Goal: Task Accomplishment & Management: Manage account settings

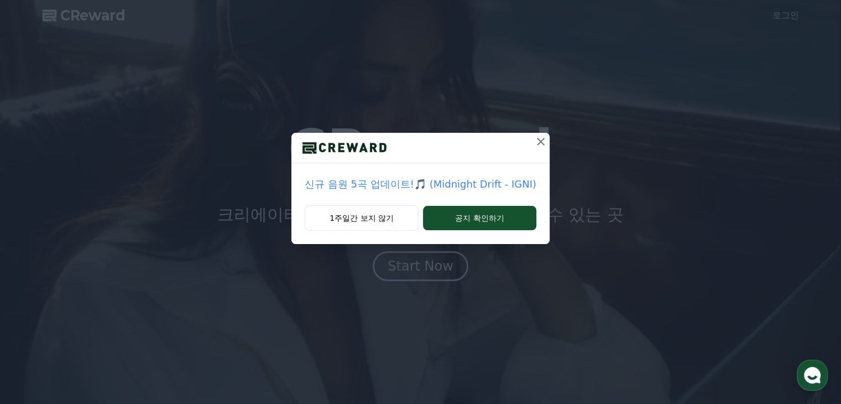
click at [540, 140] on icon at bounding box center [541, 142] width 8 height 8
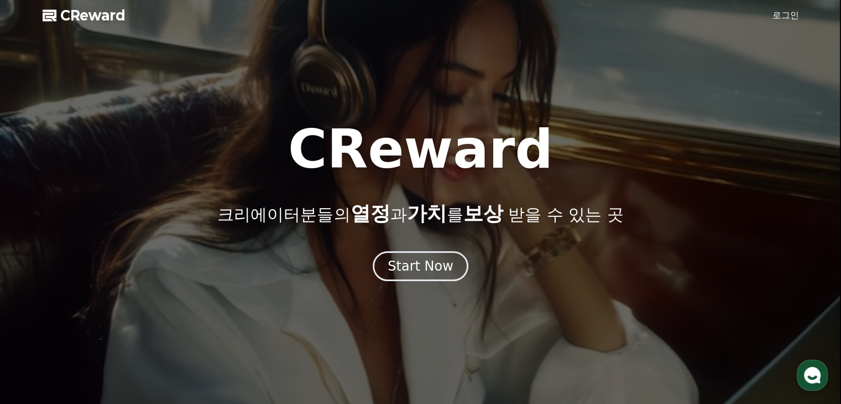
click at [789, 15] on link "로그인" at bounding box center [785, 15] width 27 height 13
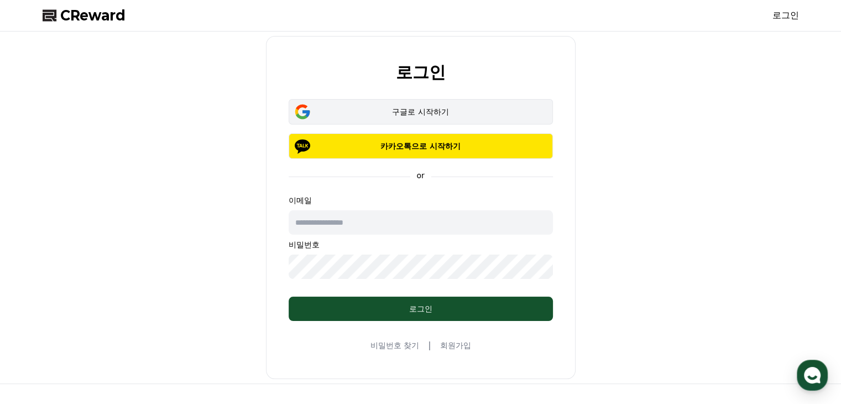
click at [418, 111] on div "구글로 시작하기" at bounding box center [421, 111] width 232 height 11
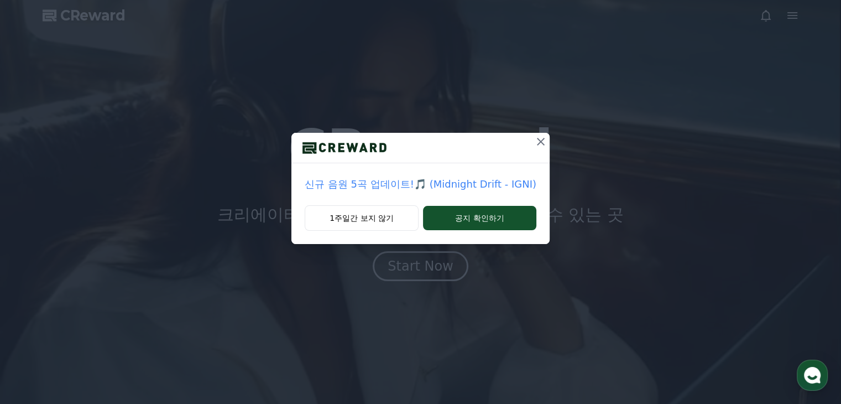
click at [534, 143] on icon at bounding box center [540, 141] width 13 height 13
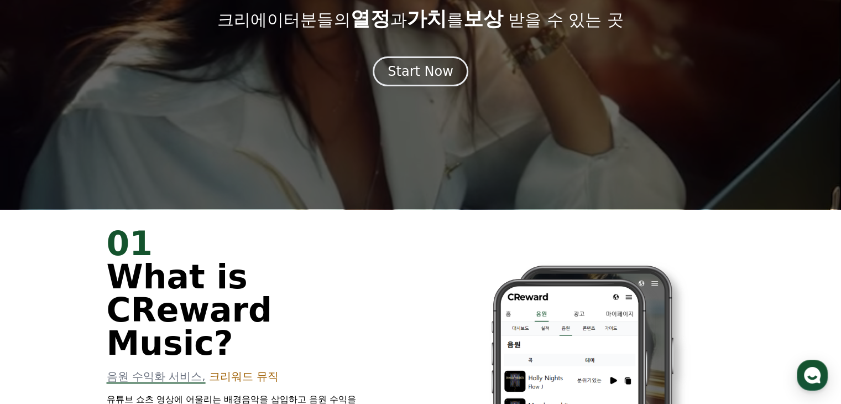
scroll to position [55, 0]
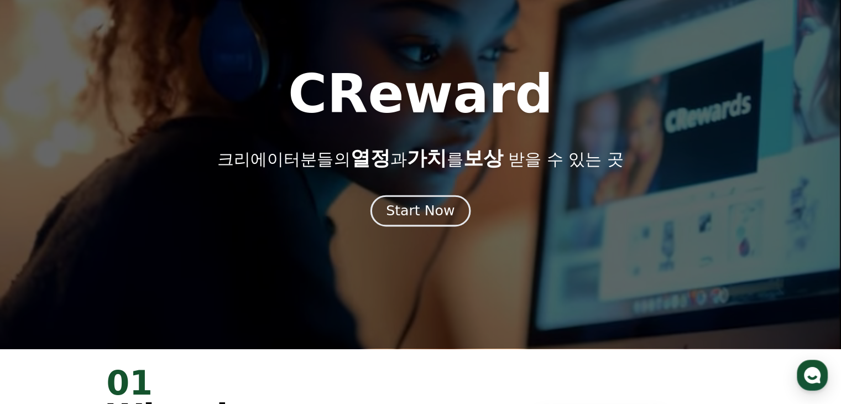
click at [416, 202] on div "Start Now" at bounding box center [420, 210] width 69 height 19
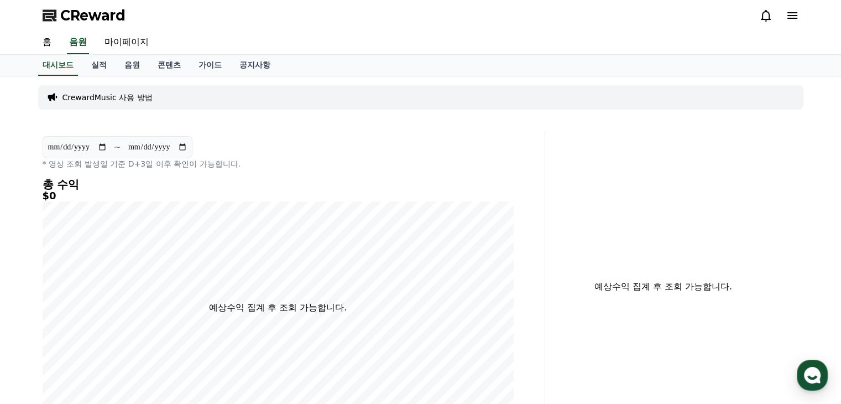
click at [789, 12] on icon at bounding box center [792, 15] width 10 height 7
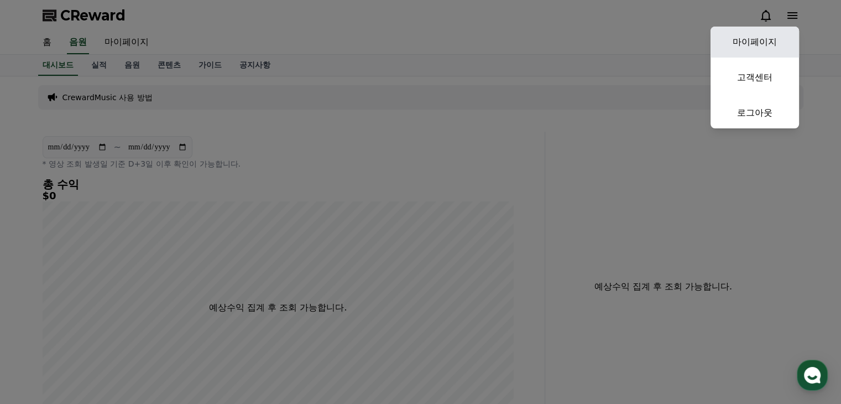
click at [753, 40] on link "마이페이지" at bounding box center [754, 42] width 88 height 31
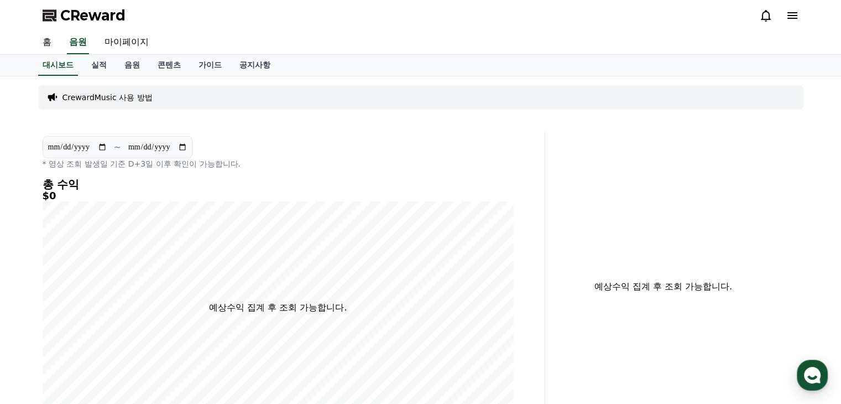
select select "**********"
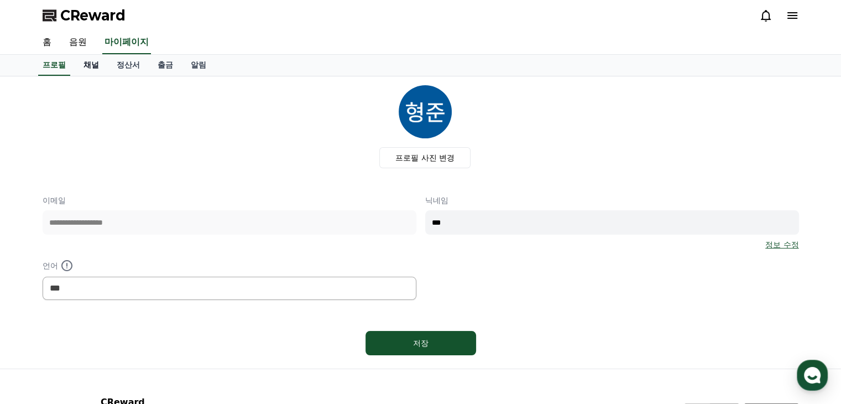
click at [93, 59] on link "채널" at bounding box center [91, 65] width 33 height 21
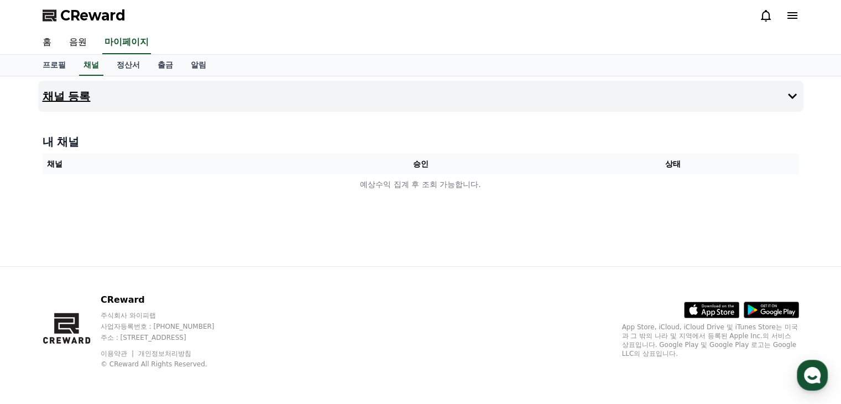
click at [789, 91] on icon at bounding box center [792, 96] width 13 height 13
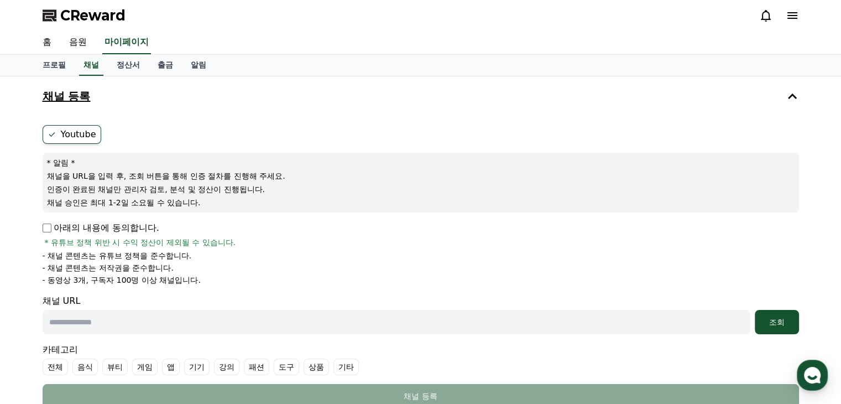
scroll to position [111, 0]
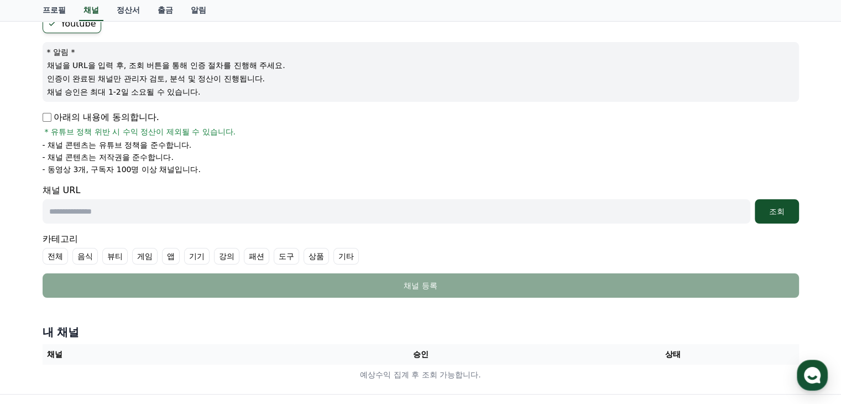
click at [129, 212] on input "text" at bounding box center [397, 211] width 708 height 24
drag, startPoint x: 99, startPoint y: 166, endPoint x: 146, endPoint y: 169, distance: 47.1
click at [146, 169] on p "- 동영상 3개, 구독자 100명 이상 채널입니다." at bounding box center [122, 169] width 158 height 11
click at [147, 170] on p "- 동영상 3개, 구독자 100명 이상 채널입니다." at bounding box center [122, 169] width 158 height 11
drag, startPoint x: 51, startPoint y: 142, endPoint x: 159, endPoint y: 155, distance: 108.0
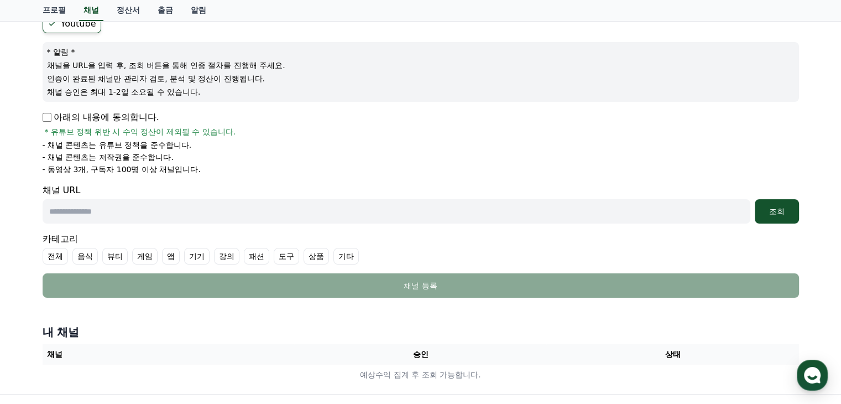
click at [159, 154] on ul "- 채널 콘텐츠는 유튜브 정책을 준수합니다. - 채널 콘텐츠는 저작권을 준수합니다. - 동영상 3개, 구독자 100명 이상 채널입니다." at bounding box center [421, 156] width 756 height 35
click at [156, 159] on p "- 채널 콘텐츠는 저작권을 준수합니다." at bounding box center [108, 156] width 131 height 11
click at [128, 168] on p "- 동영상 3개, 구독자 100명 이상 채널입니다." at bounding box center [122, 169] width 158 height 11
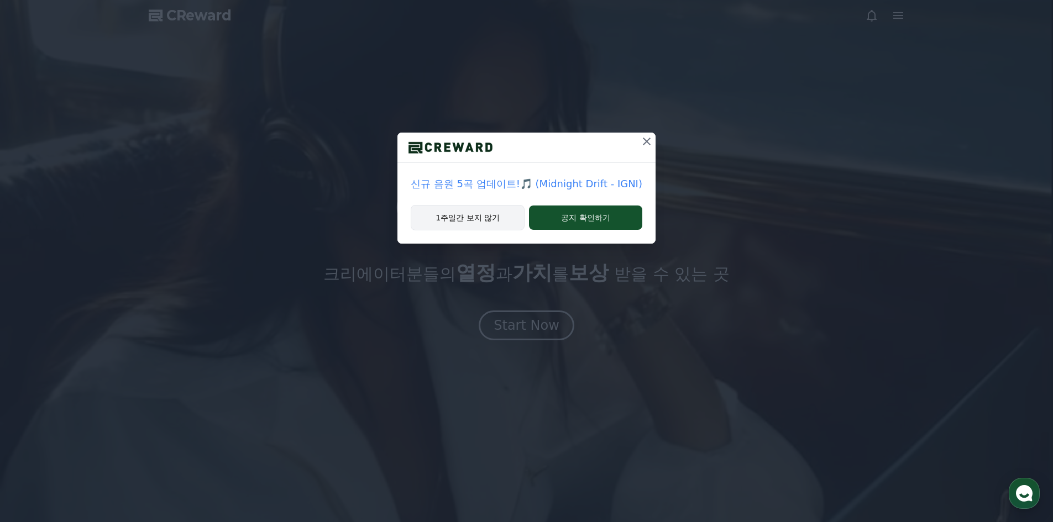
click at [463, 220] on button "1주일간 보지 않기" at bounding box center [468, 217] width 114 height 25
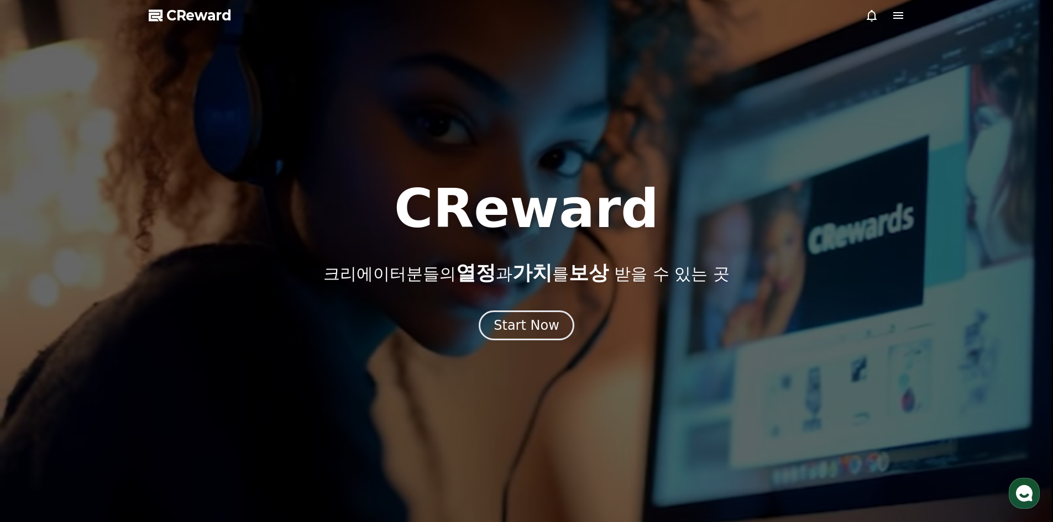
click at [902, 17] on icon at bounding box center [898, 15] width 13 height 13
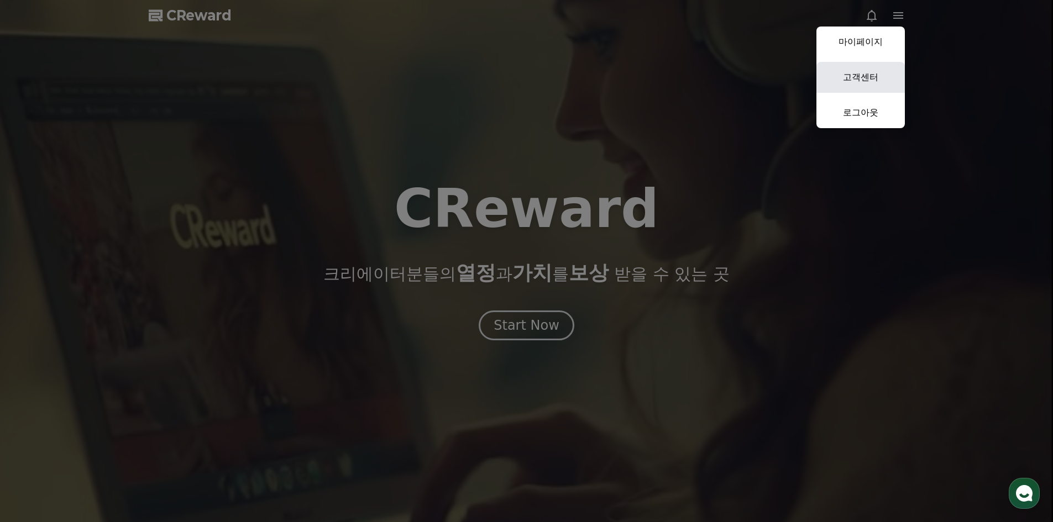
click at [852, 75] on link "고객센터" at bounding box center [861, 77] width 88 height 31
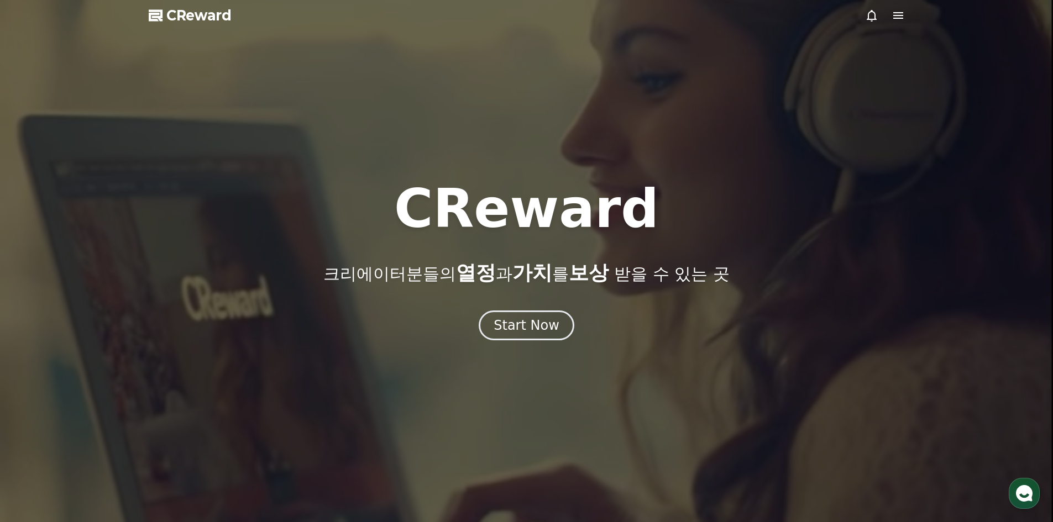
click at [897, 17] on icon at bounding box center [898, 15] width 13 height 13
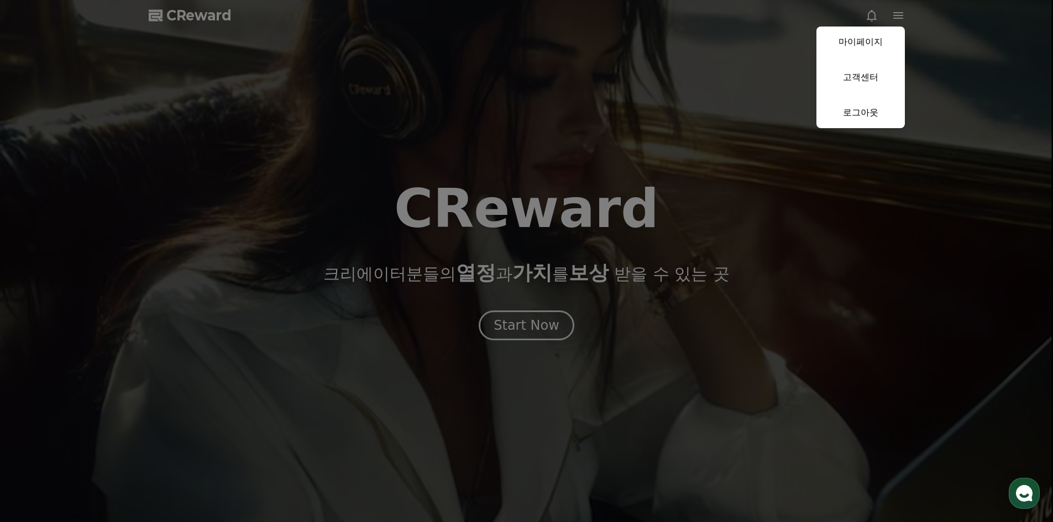
drag, startPoint x: 689, startPoint y: 176, endPoint x: 678, endPoint y: 184, distance: 14.0
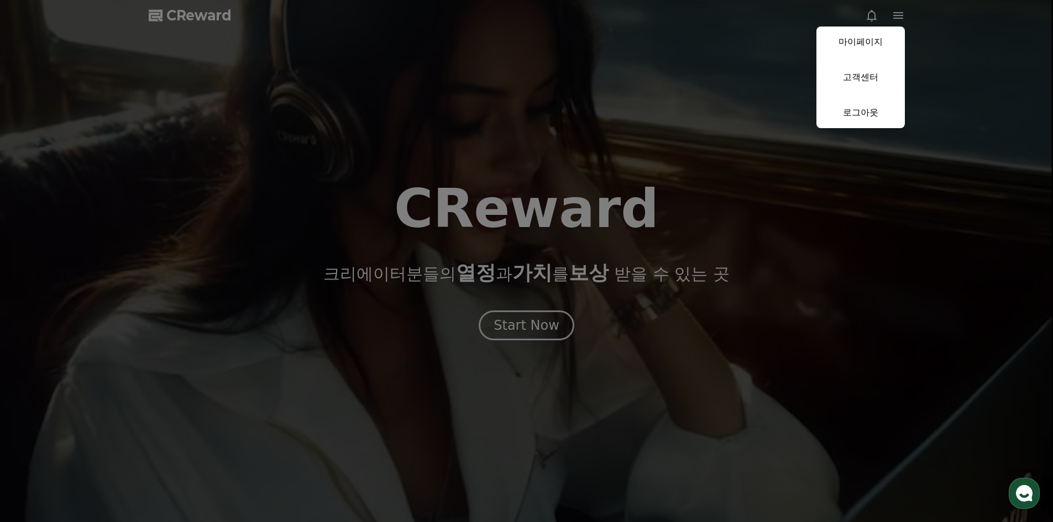
click at [689, 176] on button "close" at bounding box center [526, 261] width 1053 height 522
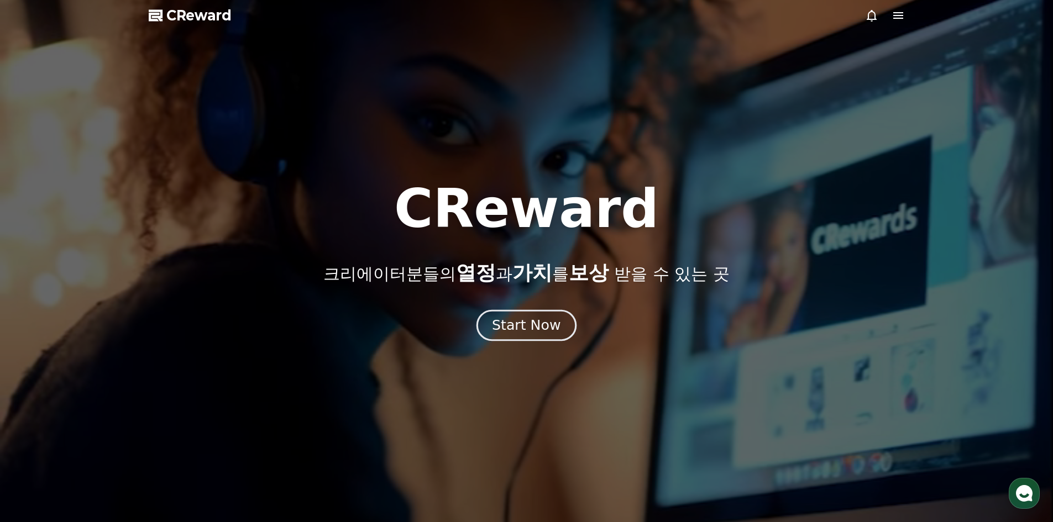
click at [538, 326] on div "Start Now" at bounding box center [526, 325] width 69 height 19
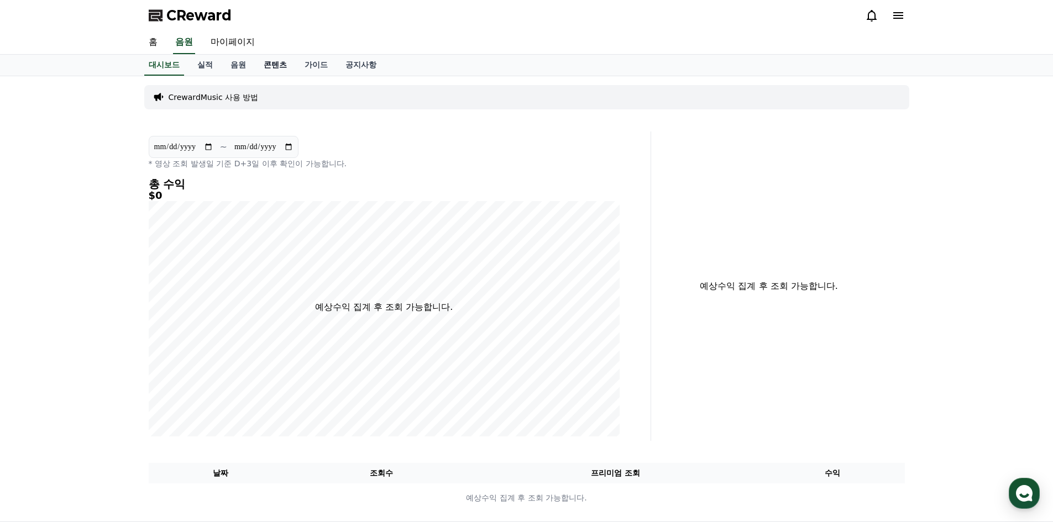
click at [264, 64] on link "콘텐츠" at bounding box center [275, 65] width 41 height 21
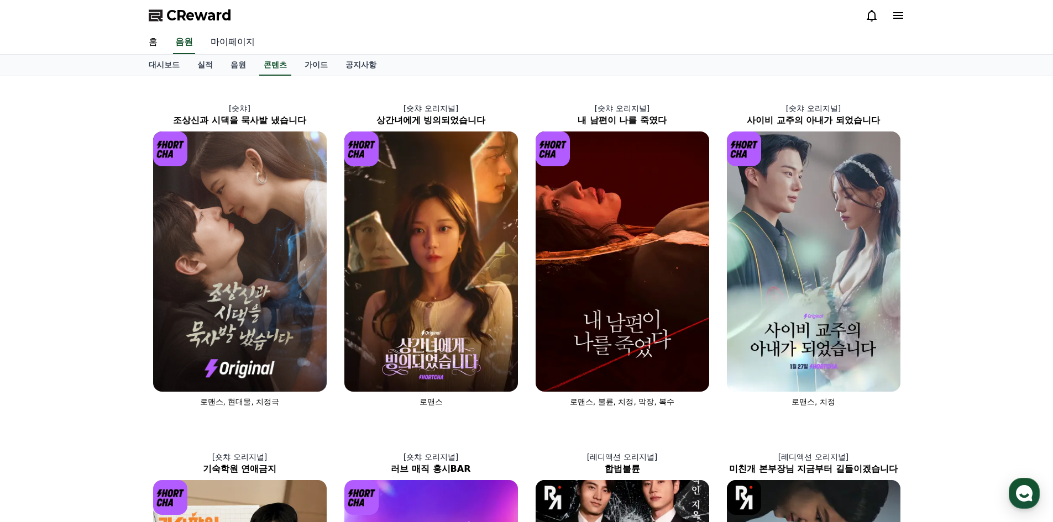
click at [233, 44] on link "마이페이지" at bounding box center [233, 42] width 62 height 23
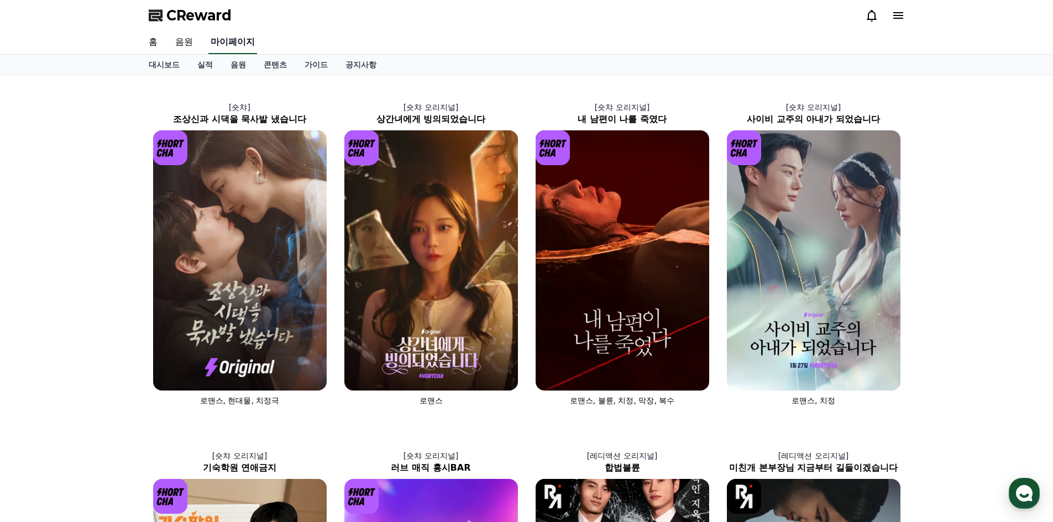
select select "**********"
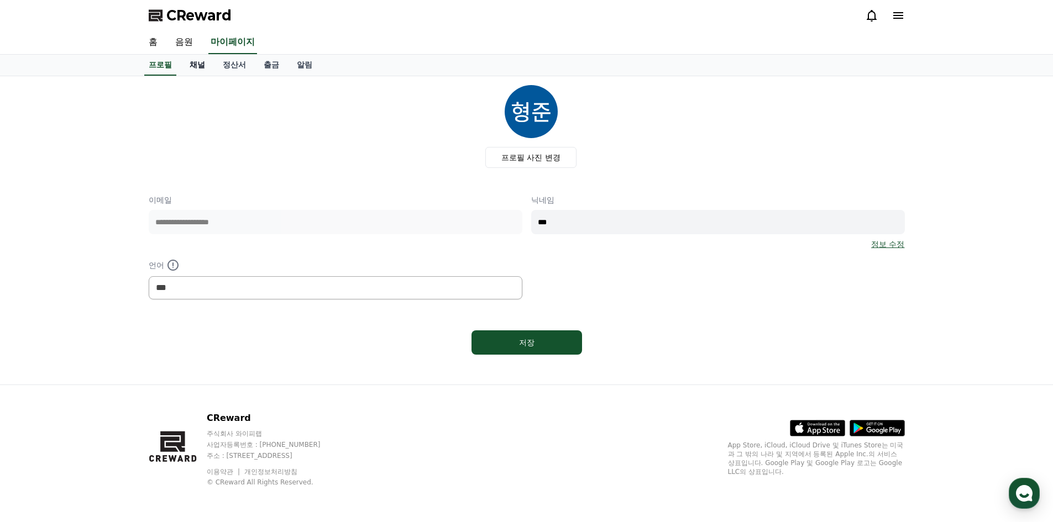
click at [196, 65] on link "채널" at bounding box center [197, 65] width 33 height 21
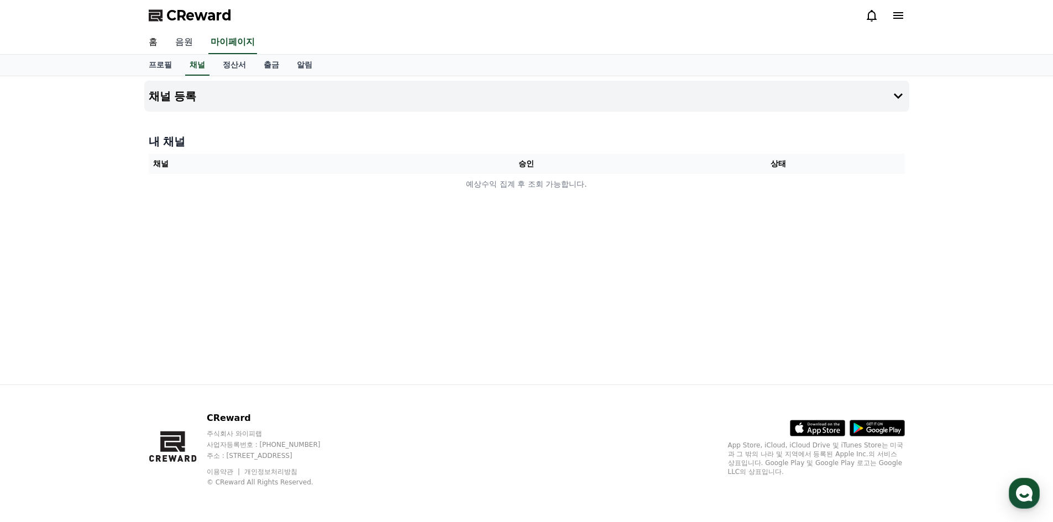
click at [176, 44] on link "음원" at bounding box center [183, 42] width 35 height 23
click at [152, 44] on link "홈" at bounding box center [153, 42] width 27 height 23
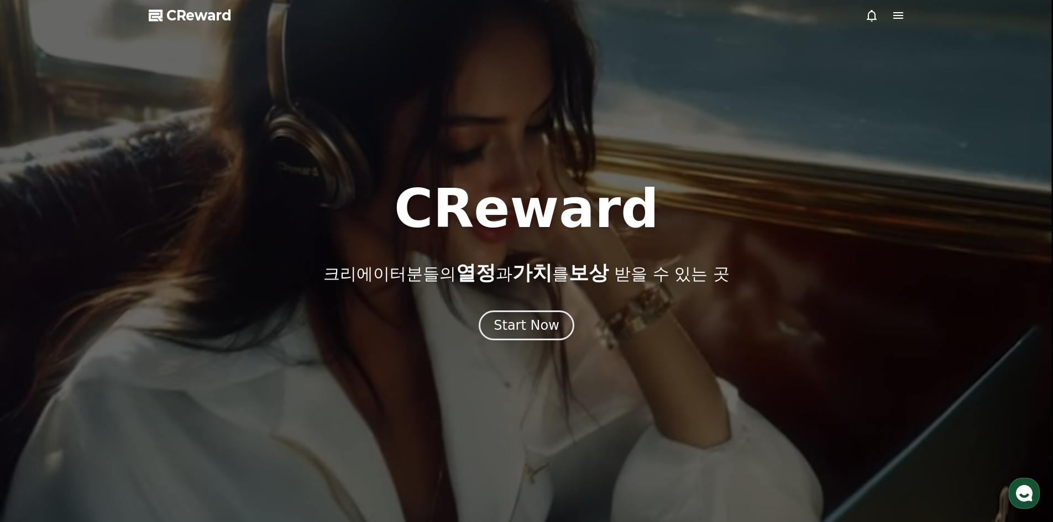
click at [894, 14] on icon at bounding box center [898, 15] width 13 height 13
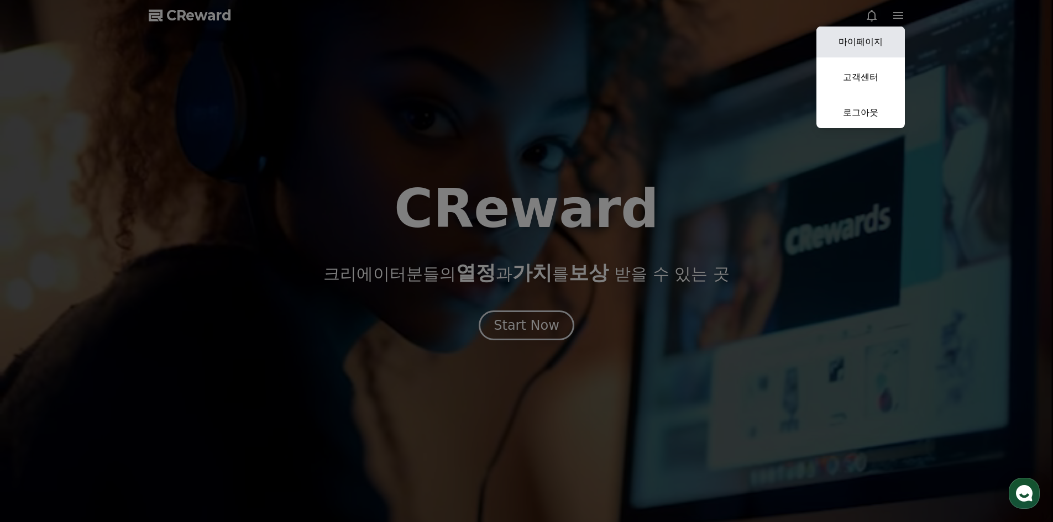
click at [868, 40] on link "마이페이지" at bounding box center [861, 42] width 88 height 31
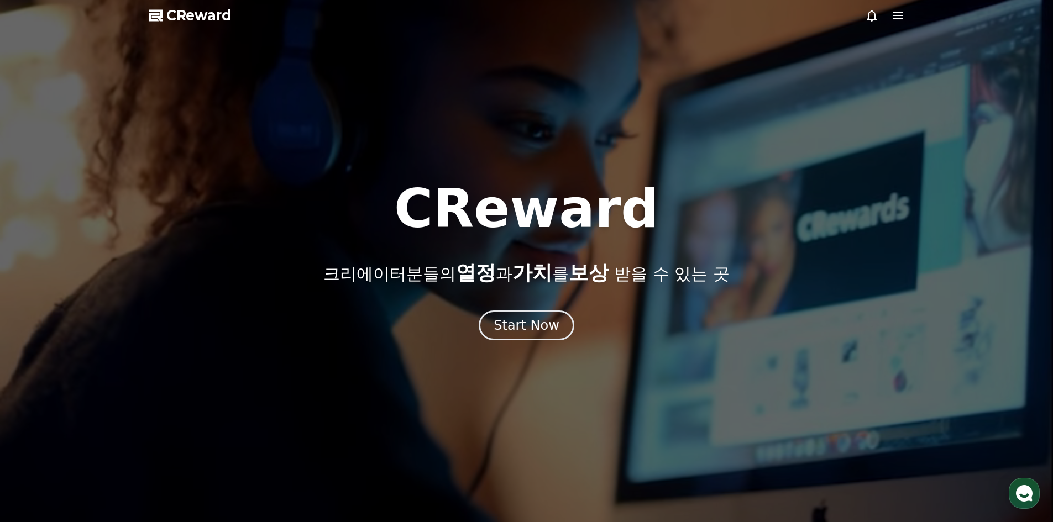
select select "**********"
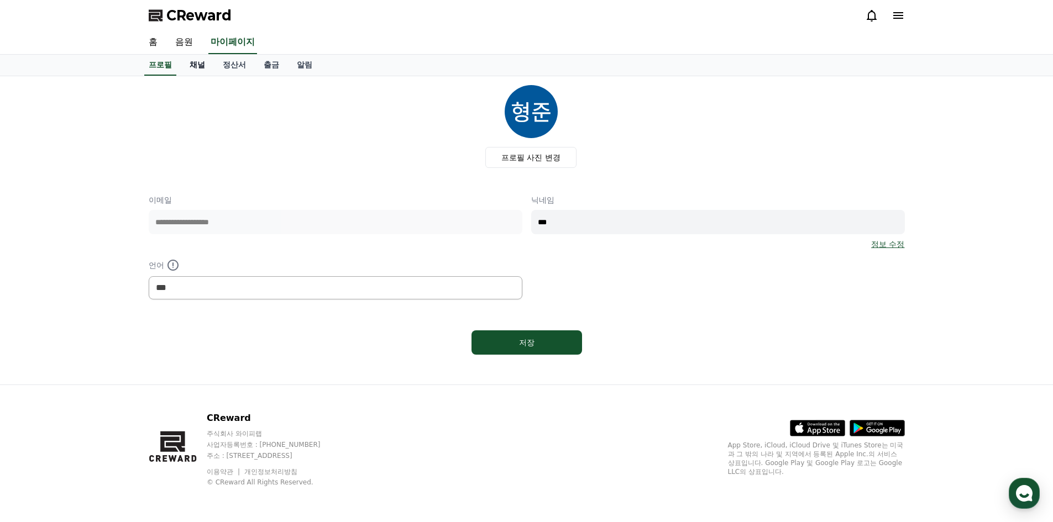
click at [196, 62] on link "채널" at bounding box center [197, 65] width 33 height 21
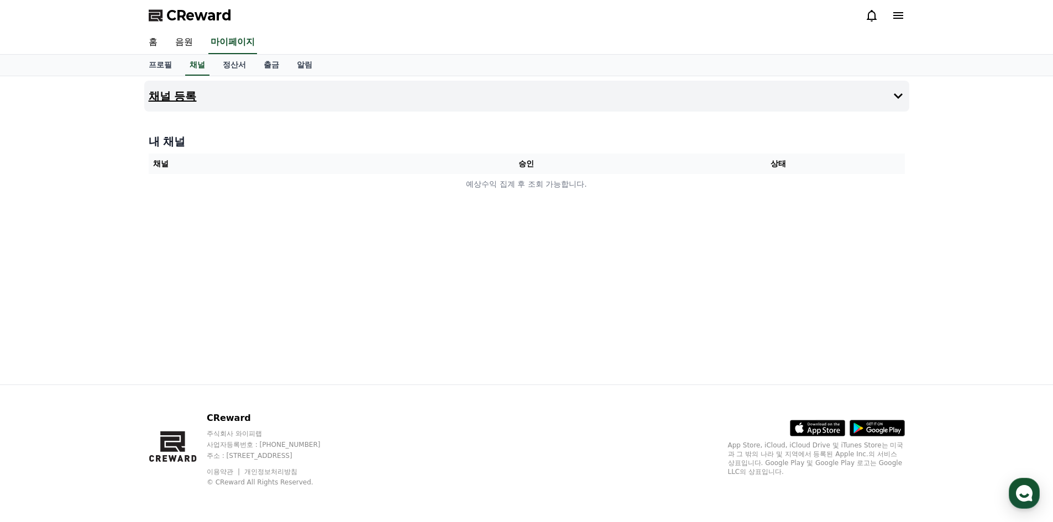
click at [888, 95] on button "채널 등록" at bounding box center [526, 96] width 765 height 31
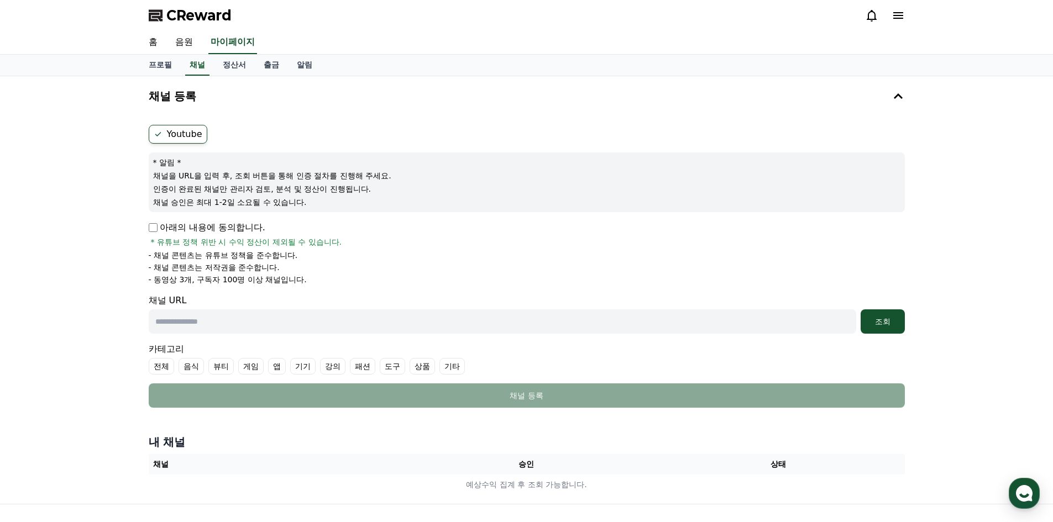
click at [212, 15] on span "CReward" at bounding box center [198, 16] width 65 height 18
